Goal: Transaction & Acquisition: Obtain resource

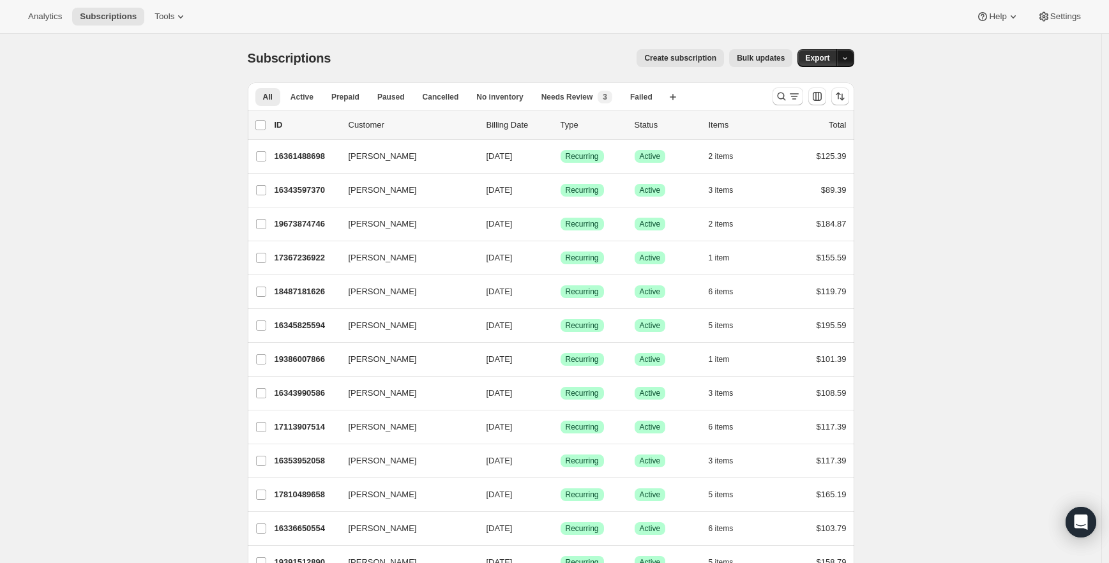
click at [849, 56] on icon "button" at bounding box center [845, 58] width 8 height 8
click at [813, 87] on span "Subscription data" at bounding box center [781, 85] width 64 height 10
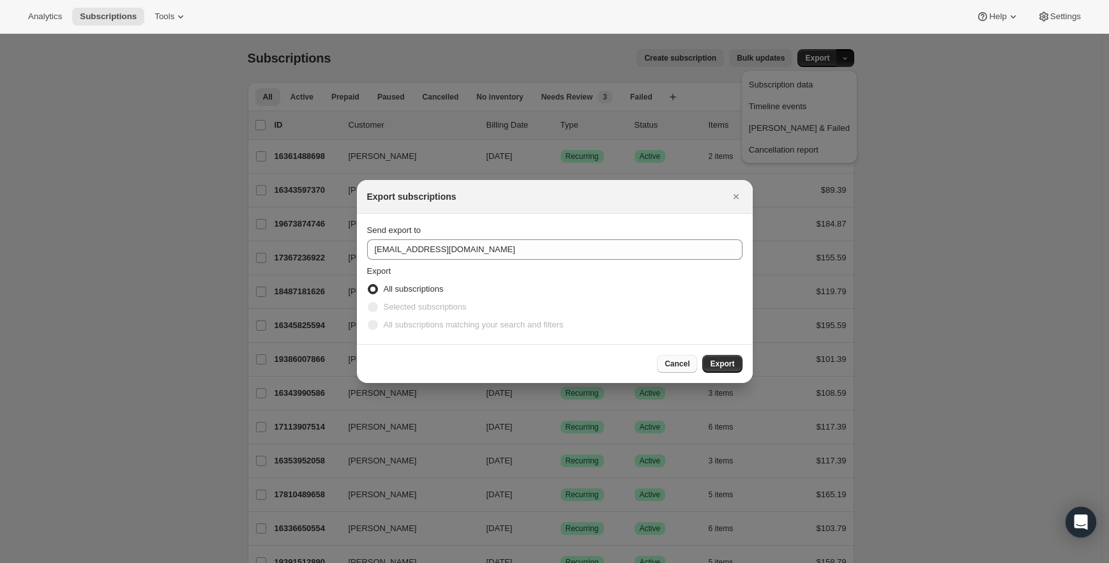
click at [675, 361] on span "Cancel" at bounding box center [677, 364] width 25 height 10
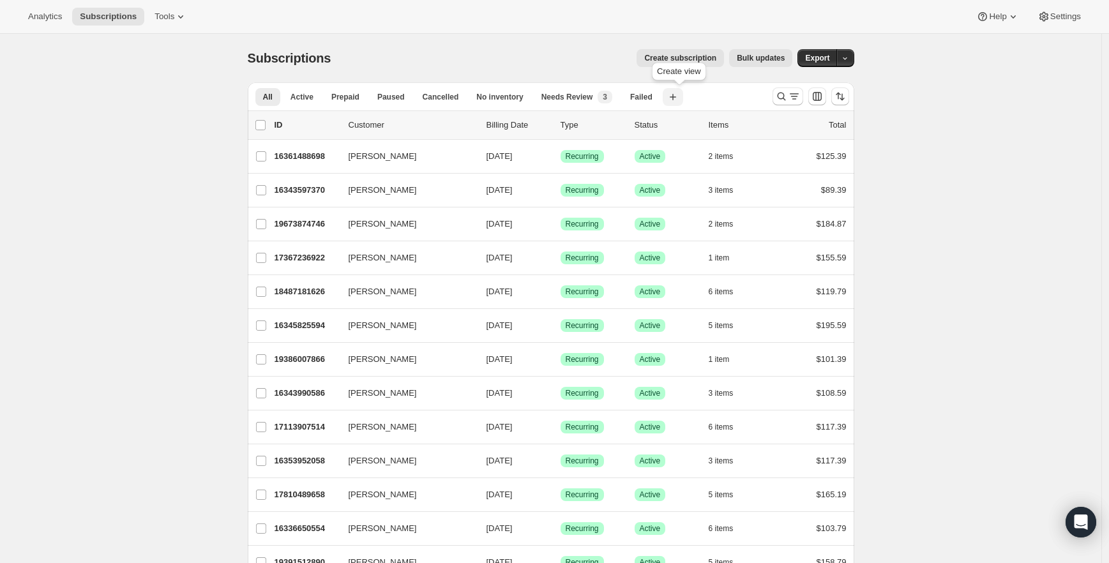
click at [679, 96] on icon "button" at bounding box center [673, 97] width 13 height 13
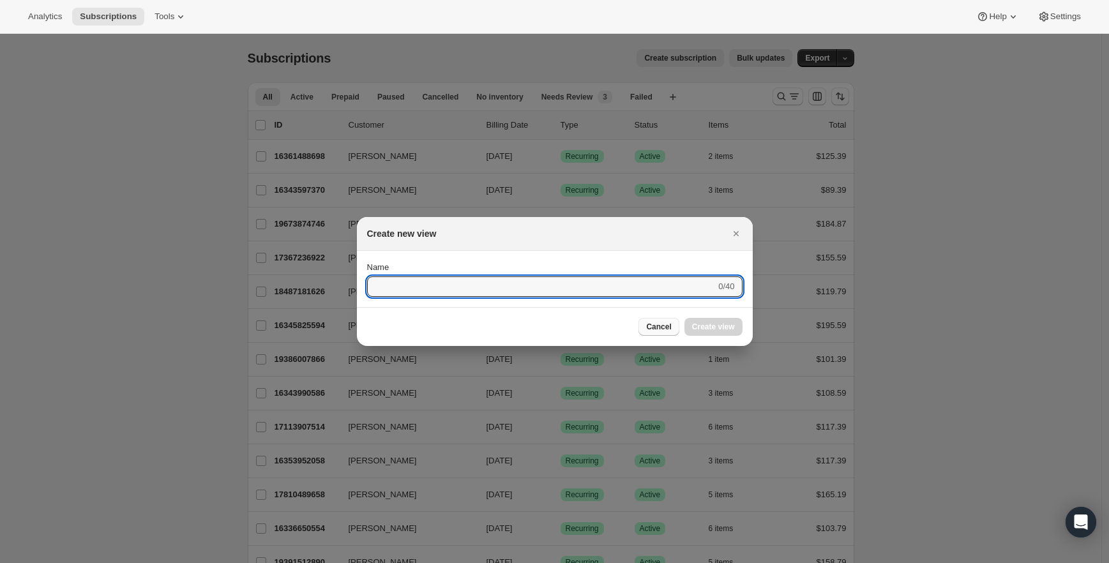
click at [662, 328] on span "Cancel" at bounding box center [658, 327] width 25 height 10
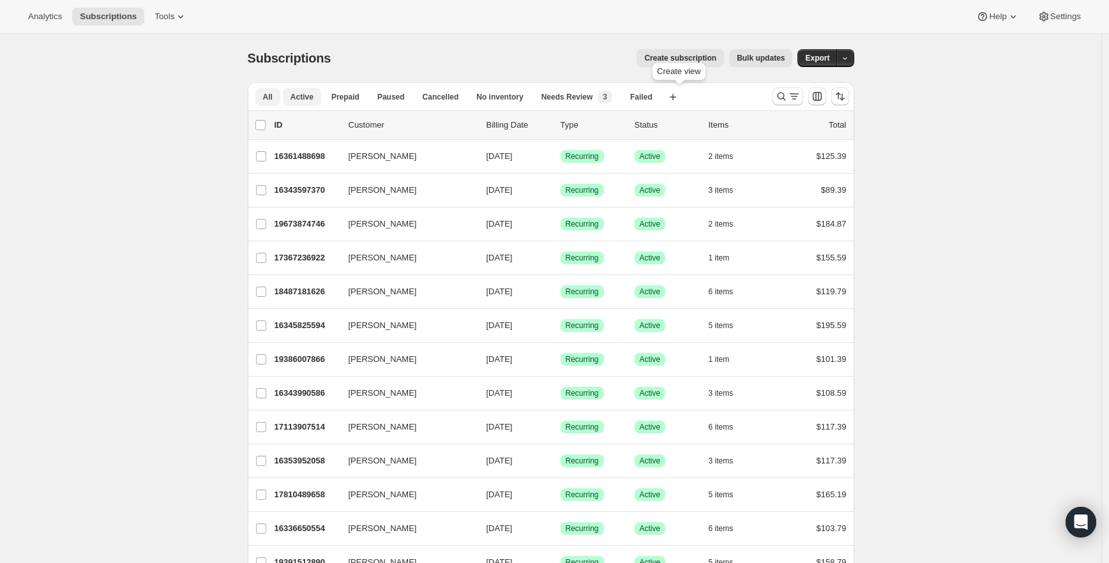
click at [307, 100] on span "Active" at bounding box center [302, 97] width 23 height 10
click at [278, 98] on button "All" at bounding box center [267, 97] width 25 height 18
click at [795, 95] on icon "Search and filter results" at bounding box center [794, 96] width 13 height 13
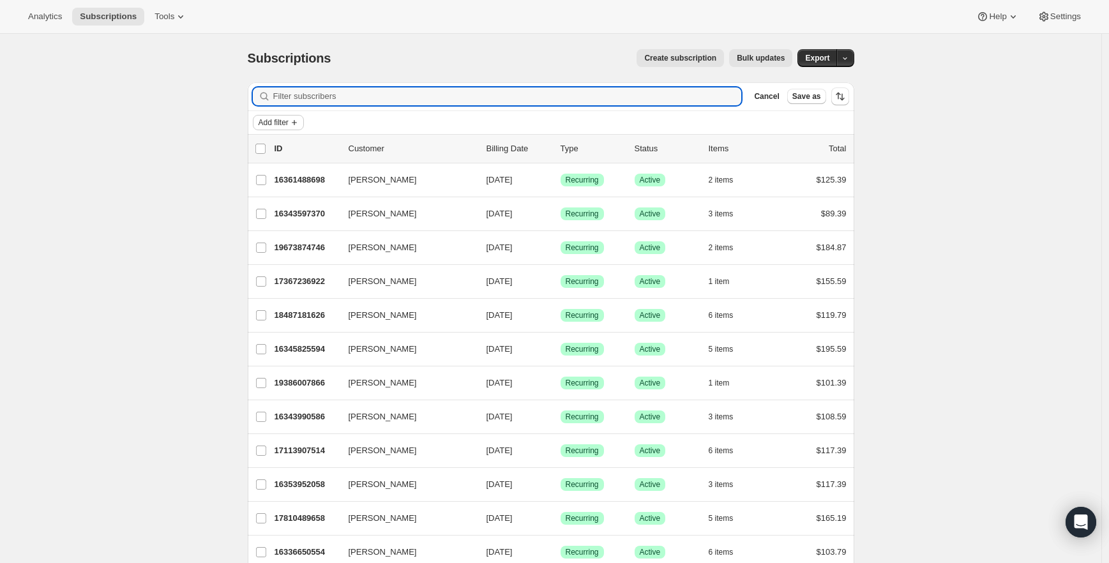
click at [281, 119] on span "Add filter" at bounding box center [274, 122] width 30 height 10
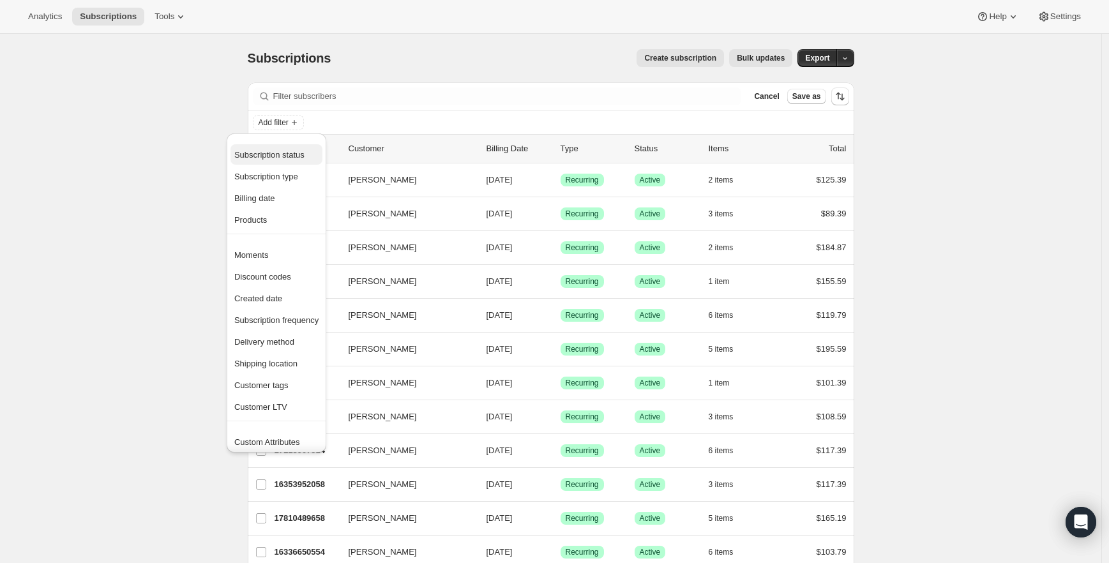
click at [305, 156] on span "Subscription status" at bounding box center [269, 155] width 70 height 10
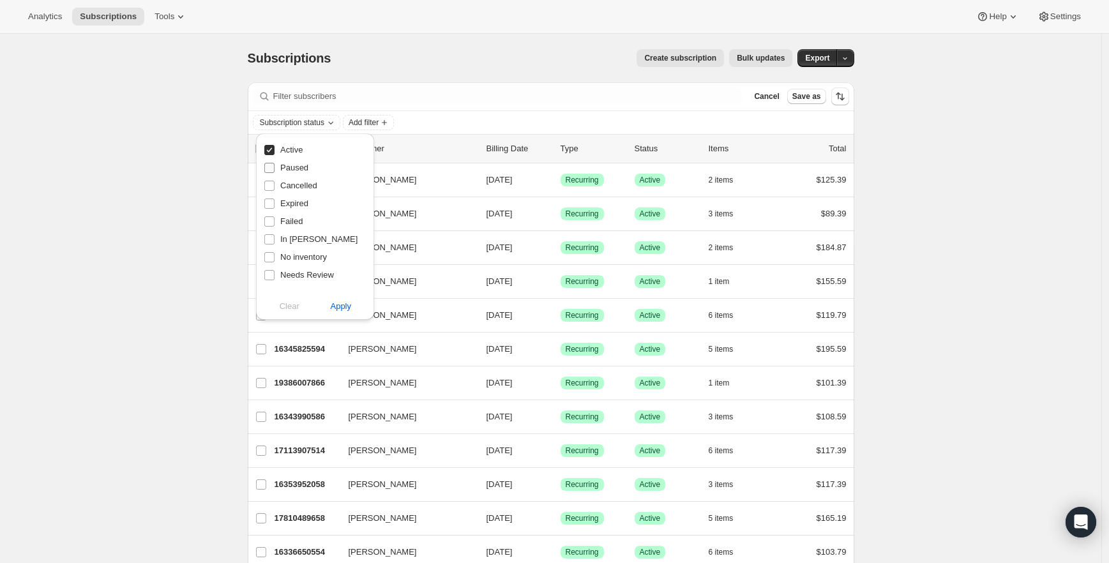
click at [269, 169] on input "Paused" at bounding box center [269, 168] width 10 height 10
checkbox input "true"
click at [271, 254] on input "No inventory" at bounding box center [269, 257] width 10 height 10
checkbox input "true"
click at [271, 276] on input "Needs Review" at bounding box center [269, 275] width 10 height 10
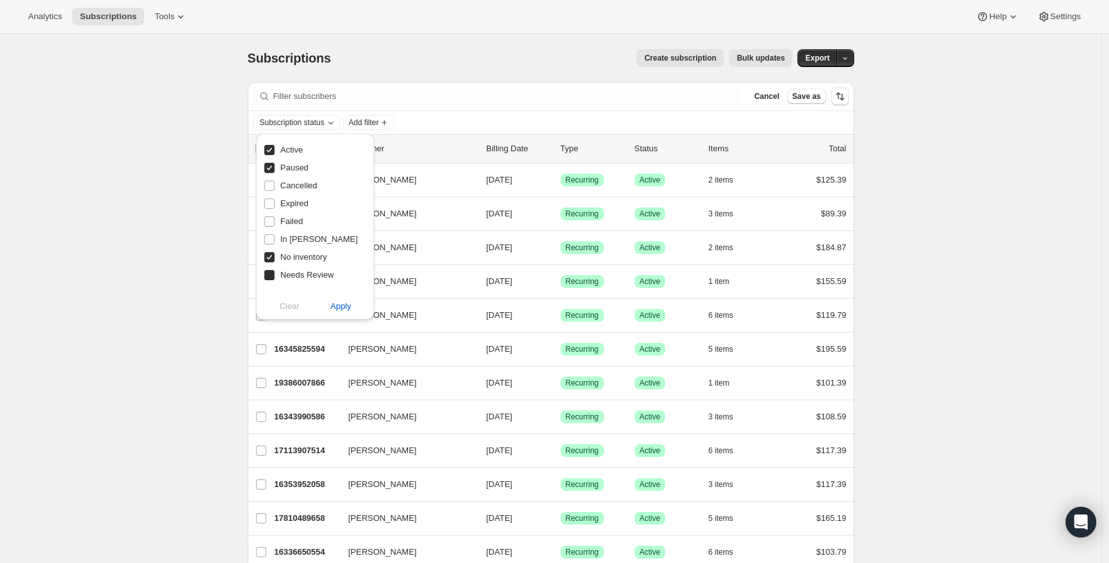
checkbox input "true"
click at [268, 241] on input "In [PERSON_NAME]" at bounding box center [269, 239] width 10 height 10
checkbox input "true"
click at [343, 308] on span "Apply" at bounding box center [340, 306] width 21 height 13
click at [849, 60] on icon "button" at bounding box center [845, 58] width 8 height 8
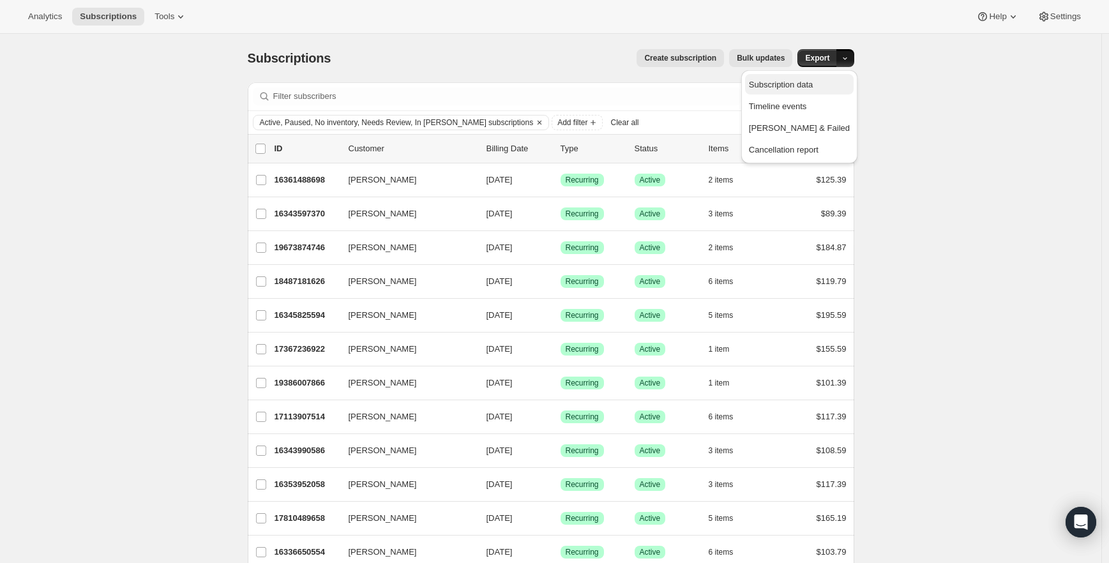
click at [813, 87] on span "Subscription data" at bounding box center [781, 85] width 64 height 10
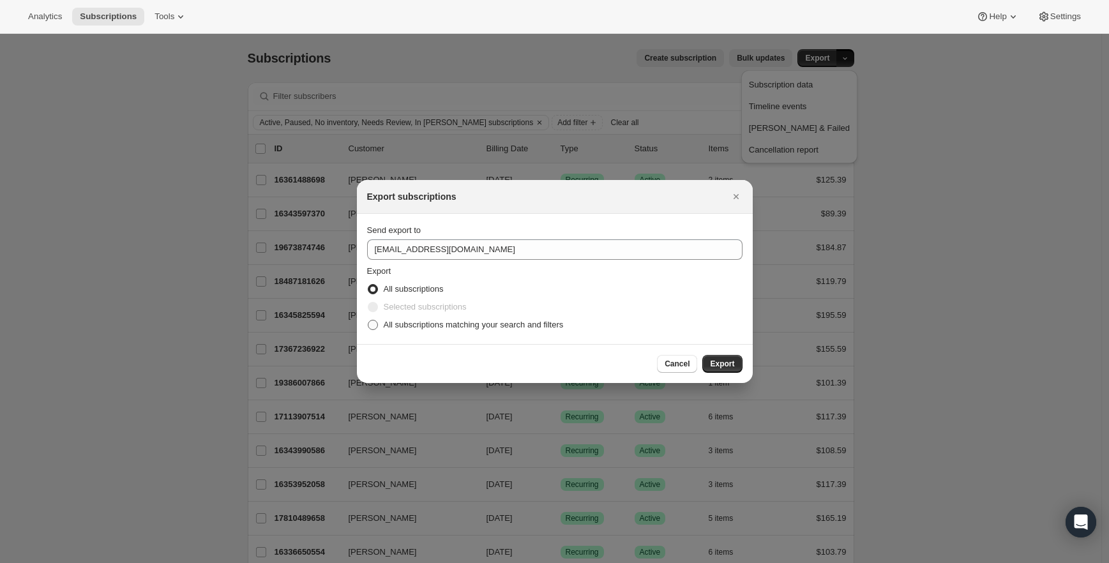
click at [427, 324] on span "All subscriptions matching your search and filters" at bounding box center [474, 325] width 180 height 10
click at [368, 321] on input "All subscriptions matching your search and filters" at bounding box center [368, 320] width 1 height 1
radio input "true"
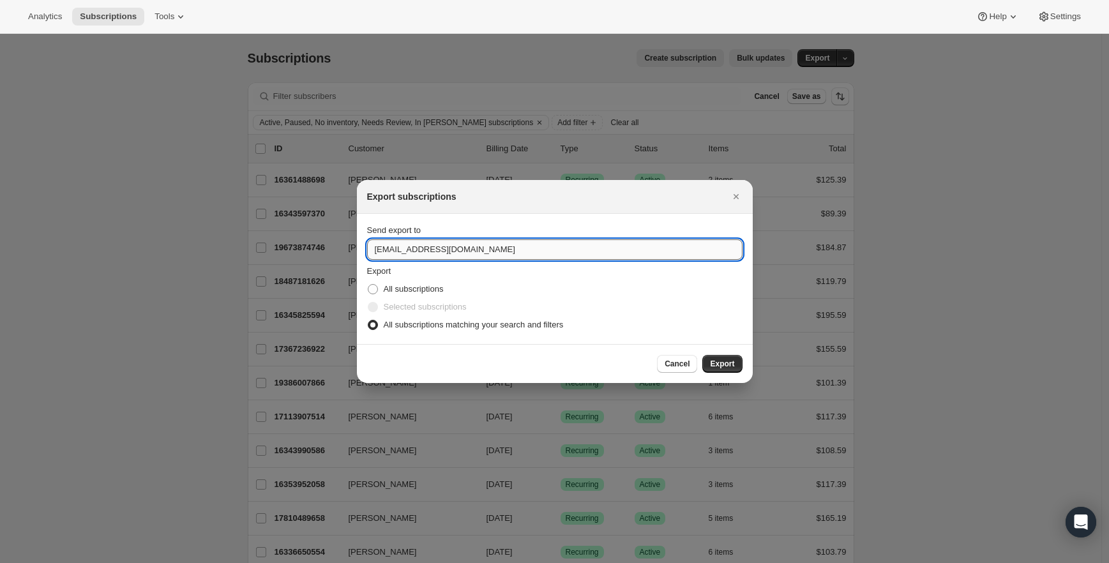
click at [485, 243] on input "[EMAIL_ADDRESS][DOMAIN_NAME]" at bounding box center [554, 249] width 375 height 20
type input "[EMAIL_ADDRESS][DOMAIN_NAME]"
click at [711, 364] on span "Export" at bounding box center [722, 364] width 24 height 10
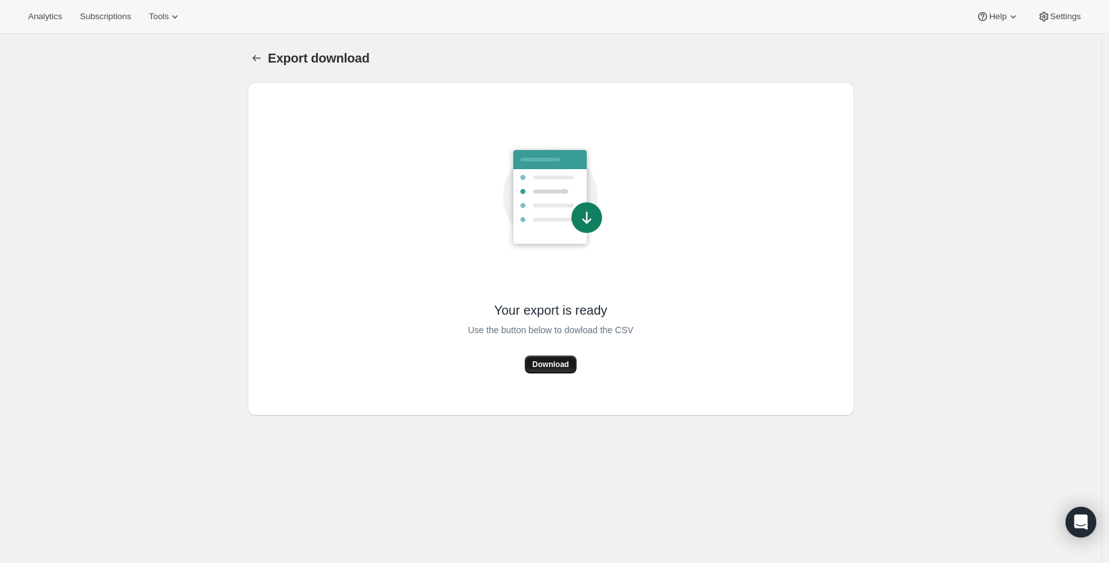
click at [557, 365] on span "Download" at bounding box center [551, 365] width 36 height 10
